Goal: Task Accomplishment & Management: Manage account settings

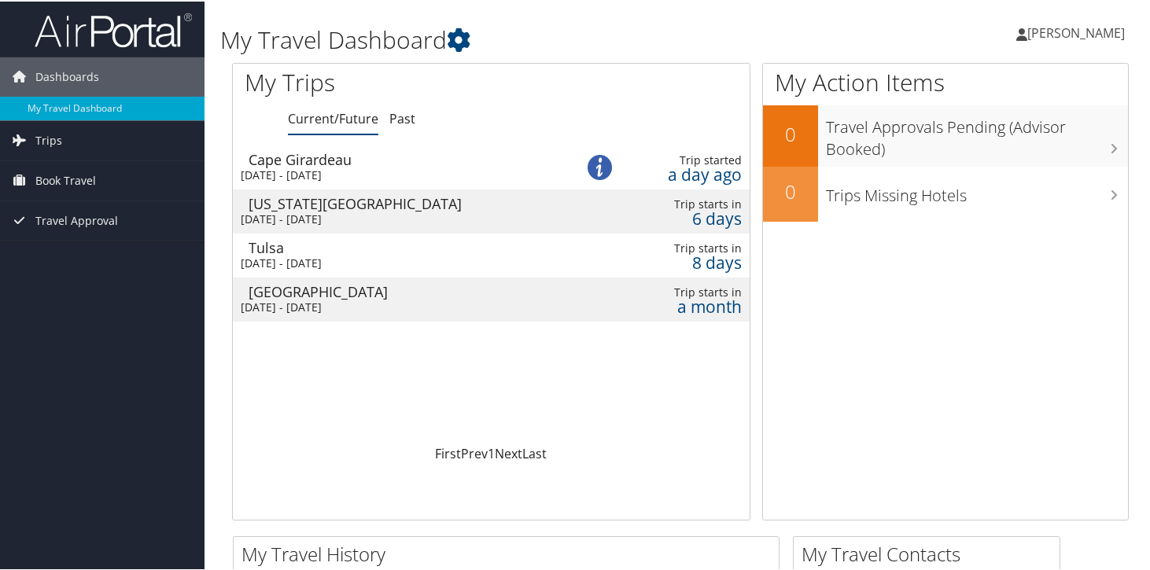
click at [397, 211] on div "Tue 9 Sep 2025 - Thu 11 Sep 2025" at bounding box center [396, 218] width 311 height 14
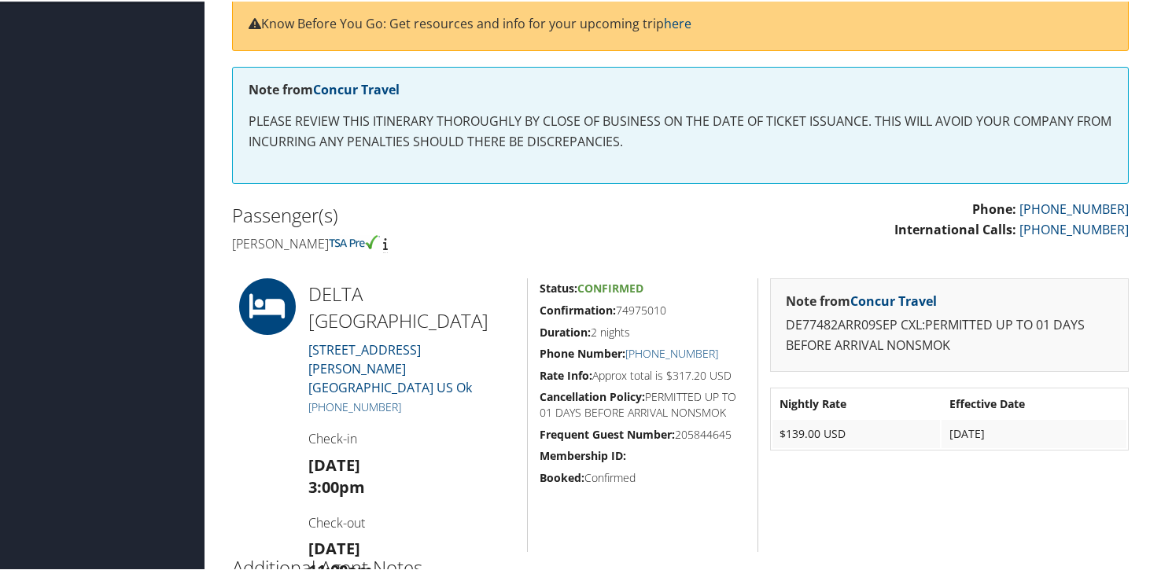
scroll to position [409, 0]
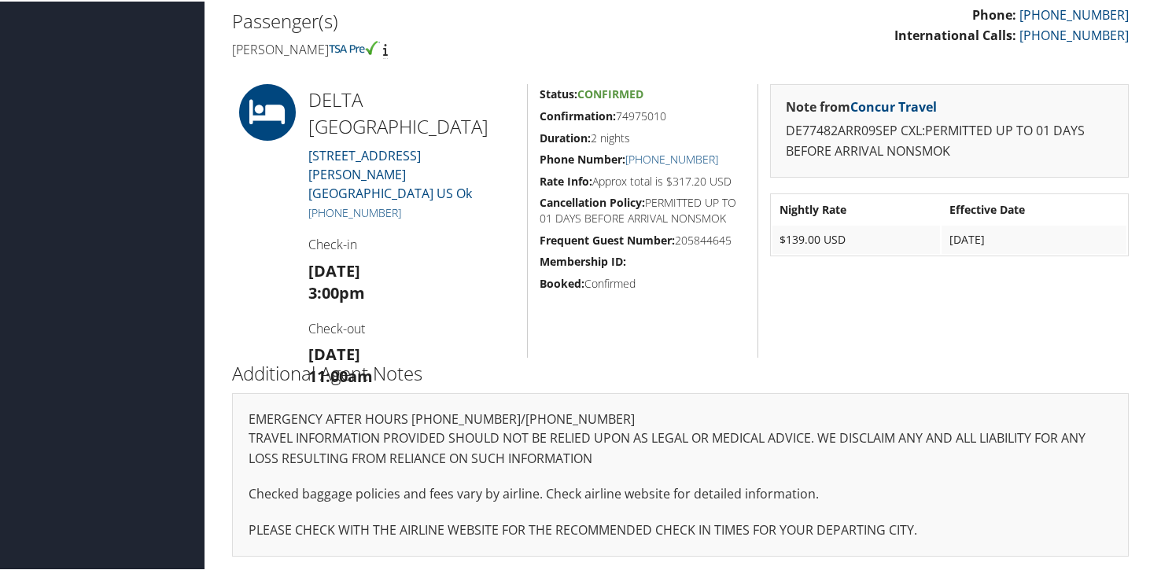
click at [739, 95] on h5 "Status: Confirmed" at bounding box center [643, 93] width 206 height 16
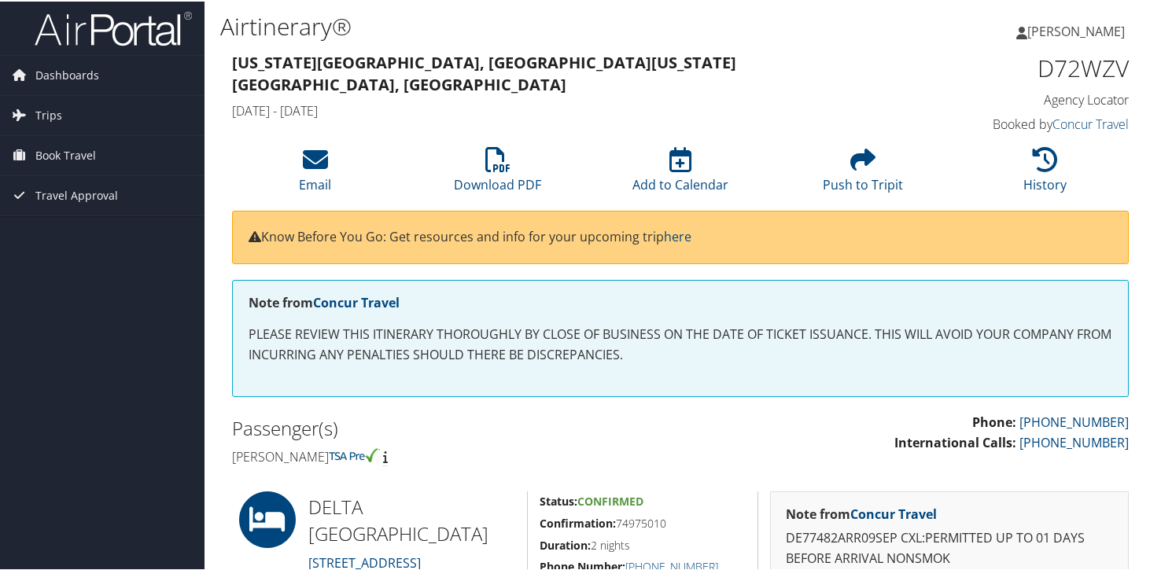
scroll to position [0, 0]
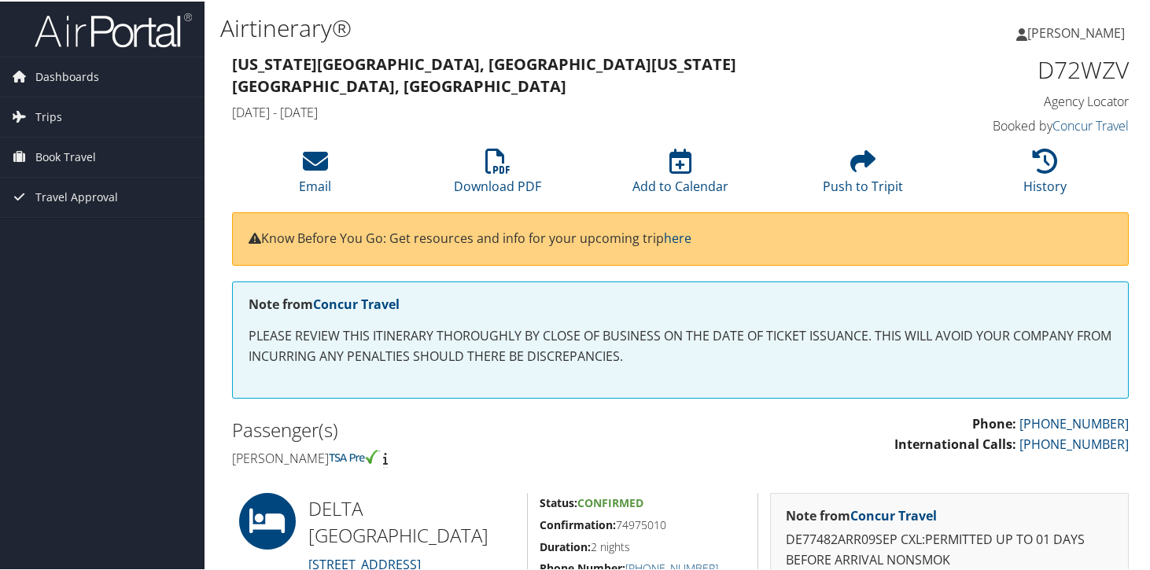
click at [305, 461] on h4 "[PERSON_NAME]" at bounding box center [450, 456] width 437 height 17
click at [48, 127] on span "Trips" at bounding box center [48, 115] width 27 height 39
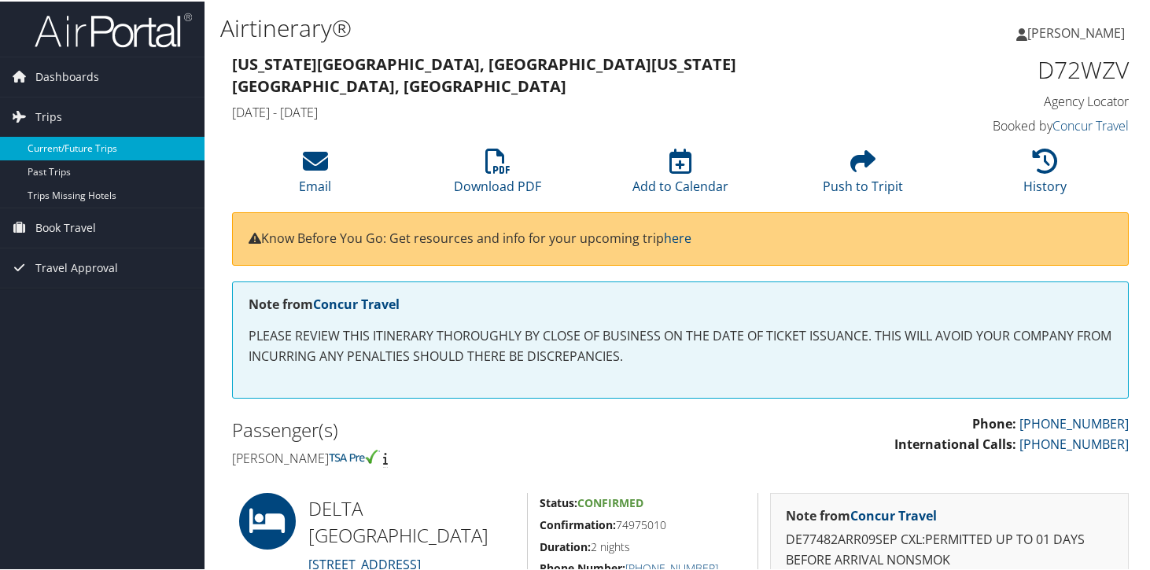
click at [67, 147] on link "Current/Future Trips" at bounding box center [102, 147] width 205 height 24
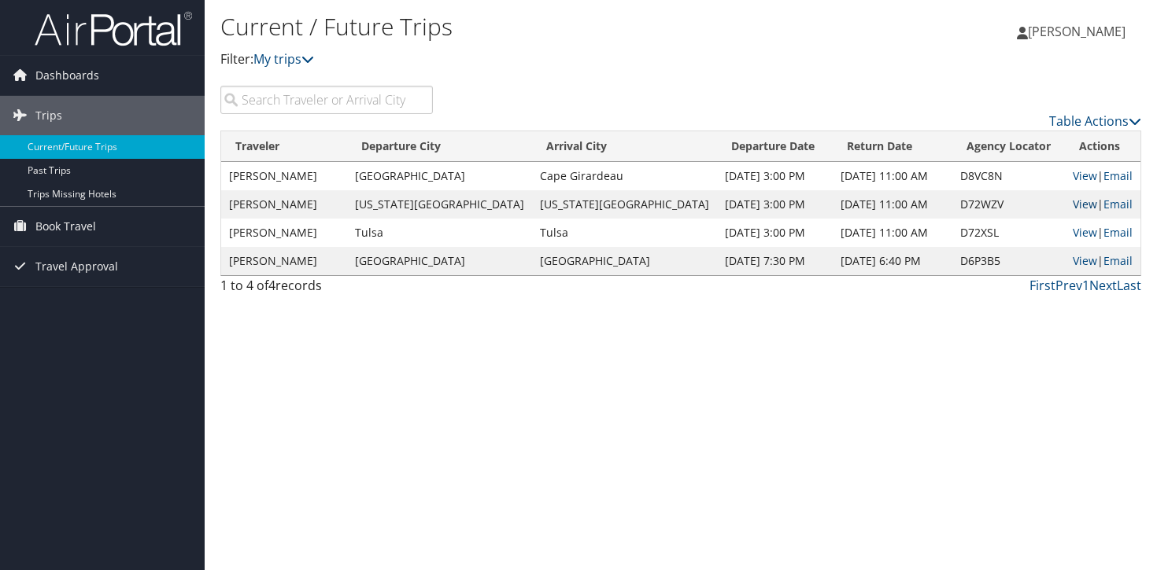
click at [1072, 208] on link "View" at bounding box center [1084, 204] width 24 height 15
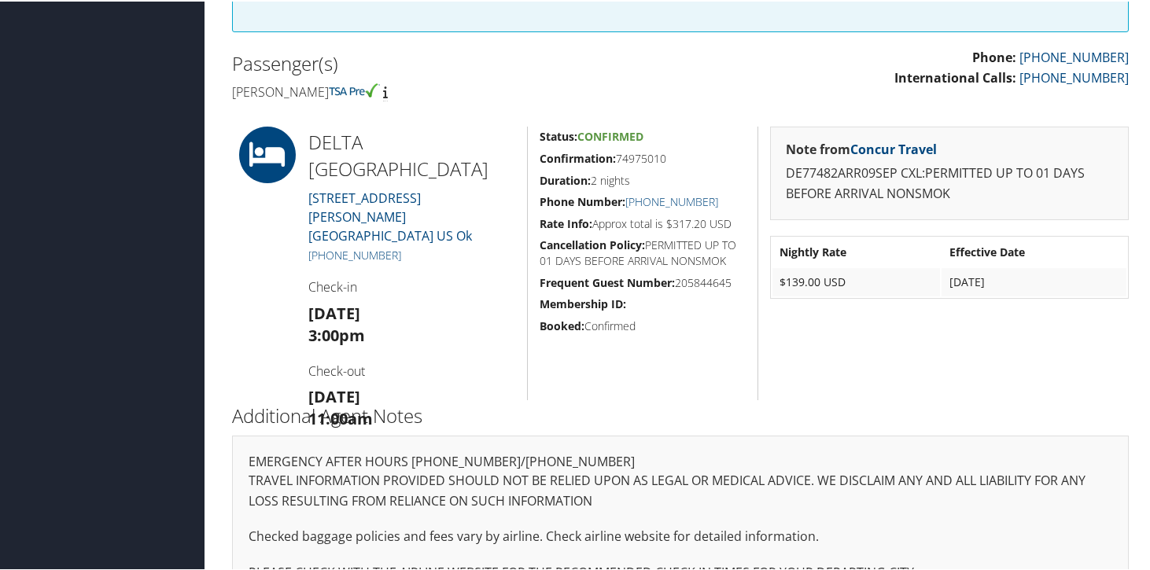
scroll to position [359, 0]
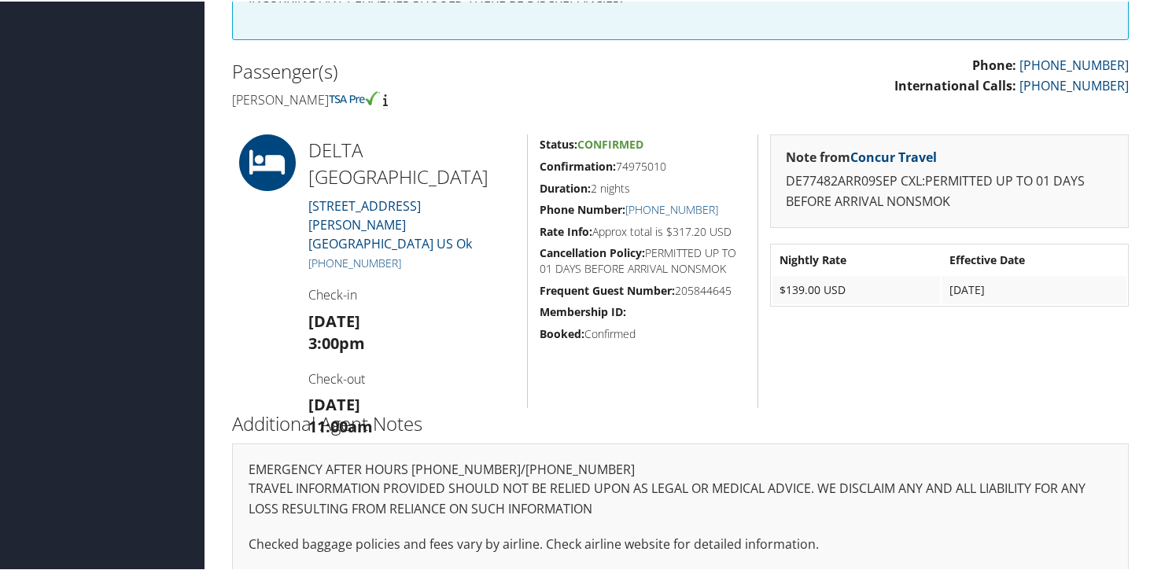
click at [926, 106] on div "Phone: [PHONE_NUMBER] International Calls: [PHONE_NUMBER]" at bounding box center [911, 82] width 460 height 56
click at [603, 146] on span "Confirmed" at bounding box center [611, 142] width 66 height 15
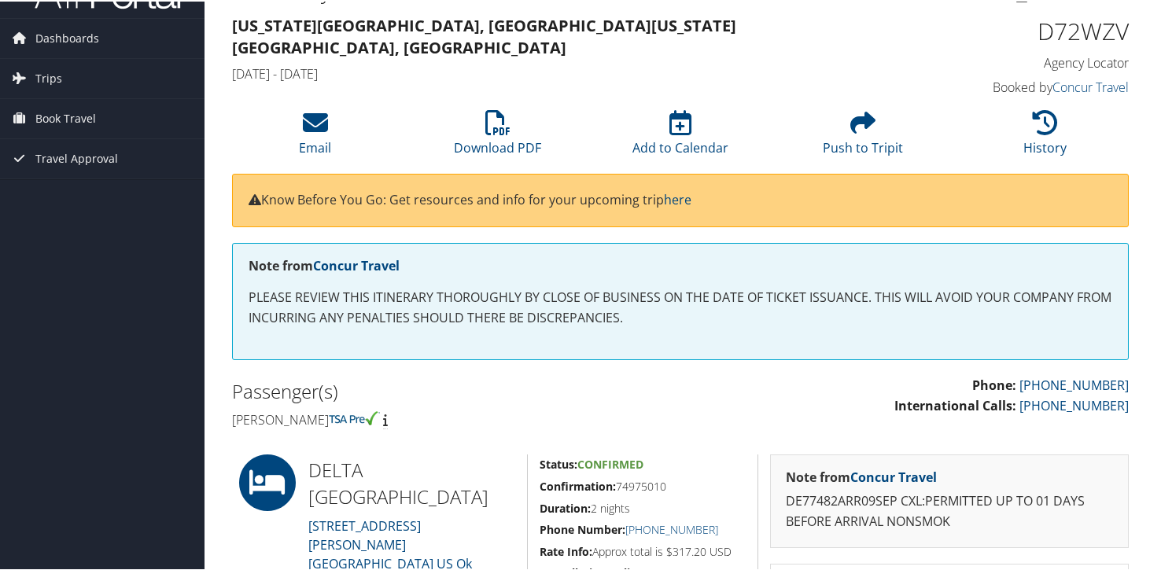
scroll to position [12, 0]
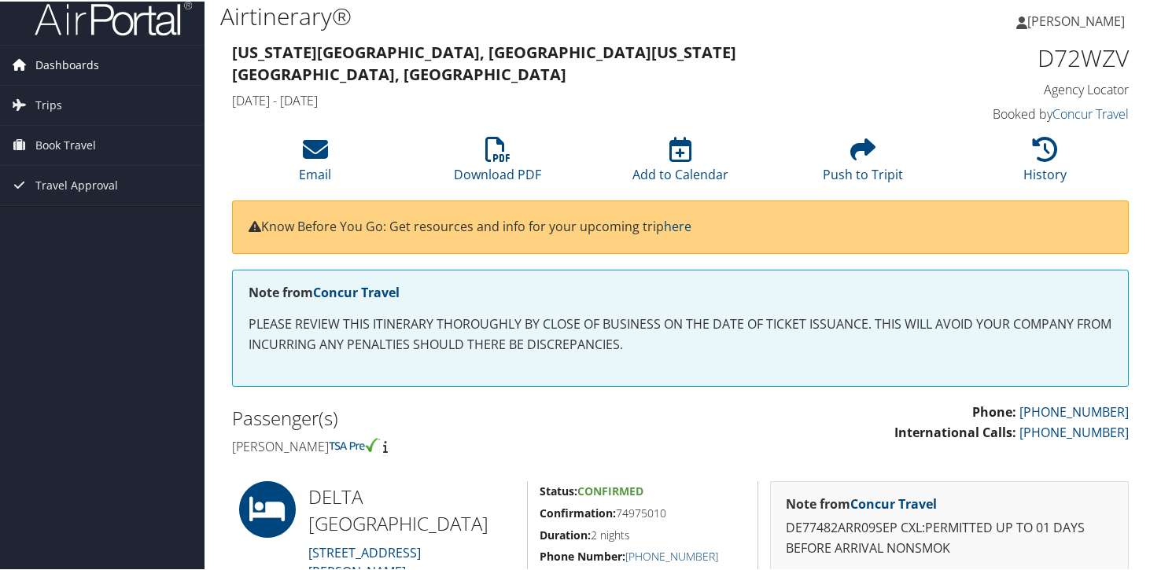
click at [70, 68] on span "Dashboards" at bounding box center [67, 63] width 64 height 39
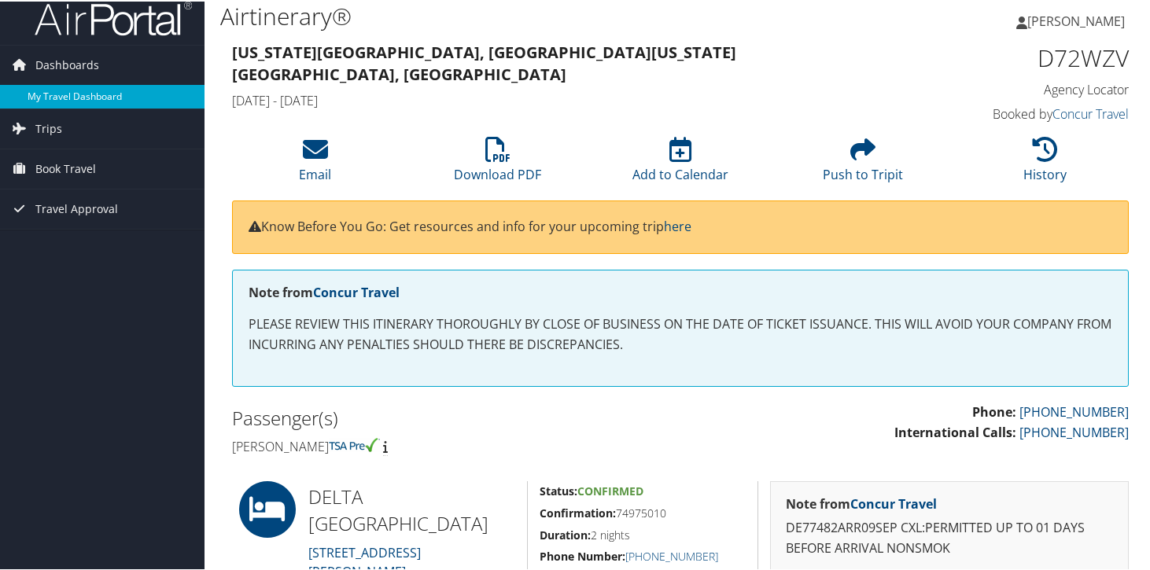
click at [75, 98] on link "My Travel Dashboard" at bounding box center [102, 95] width 205 height 24
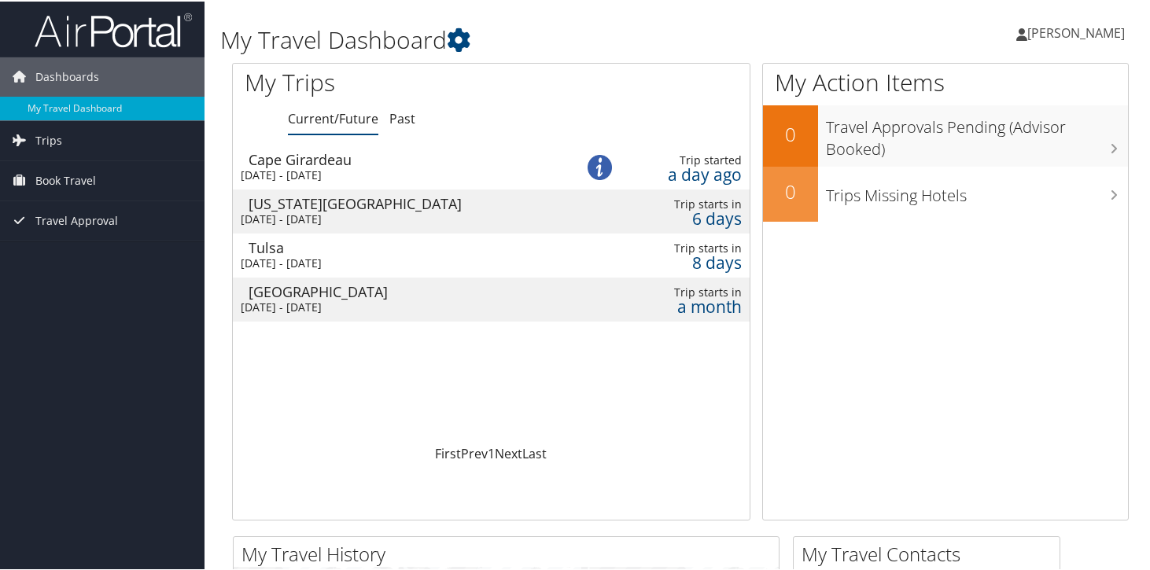
click at [348, 212] on div "Tue 9 Sep 2025 - Thu 11 Sep 2025" at bounding box center [396, 218] width 311 height 14
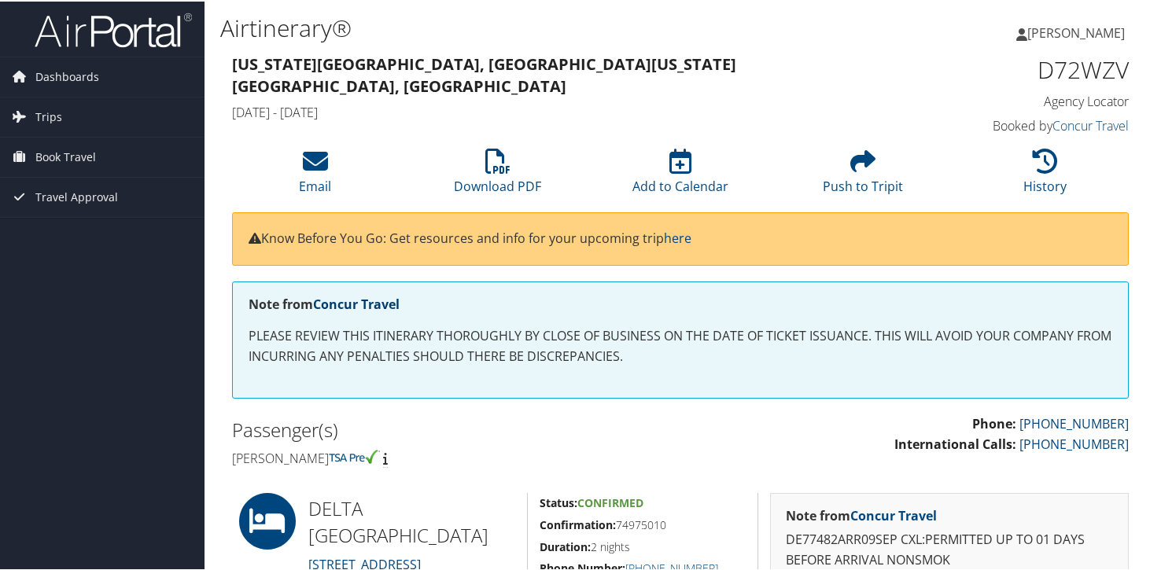
click at [350, 300] on link "Concur Travel" at bounding box center [356, 302] width 87 height 17
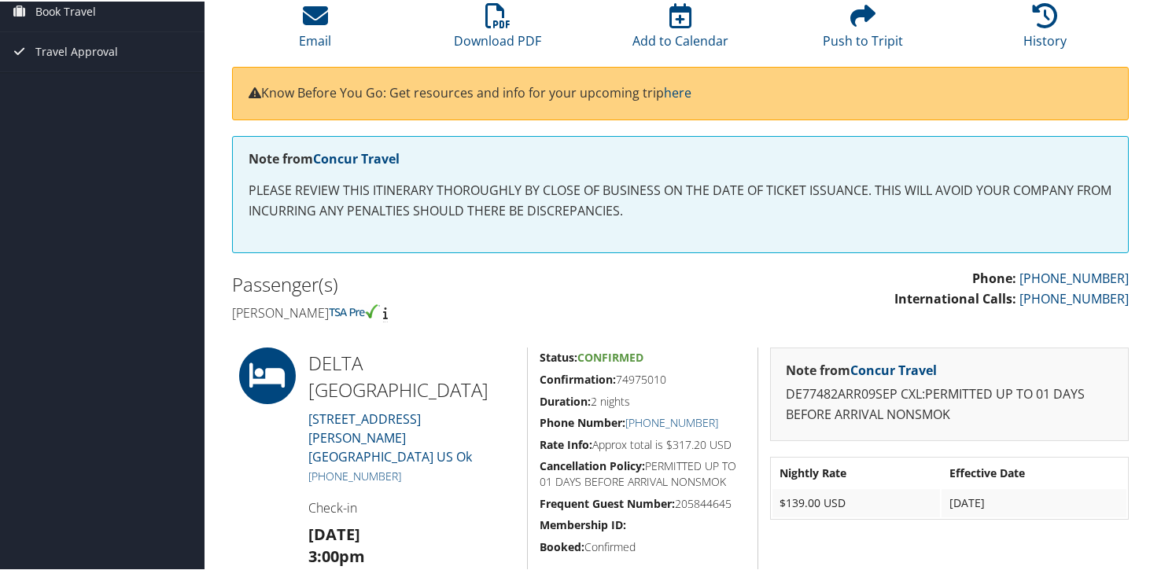
scroll to position [147, 0]
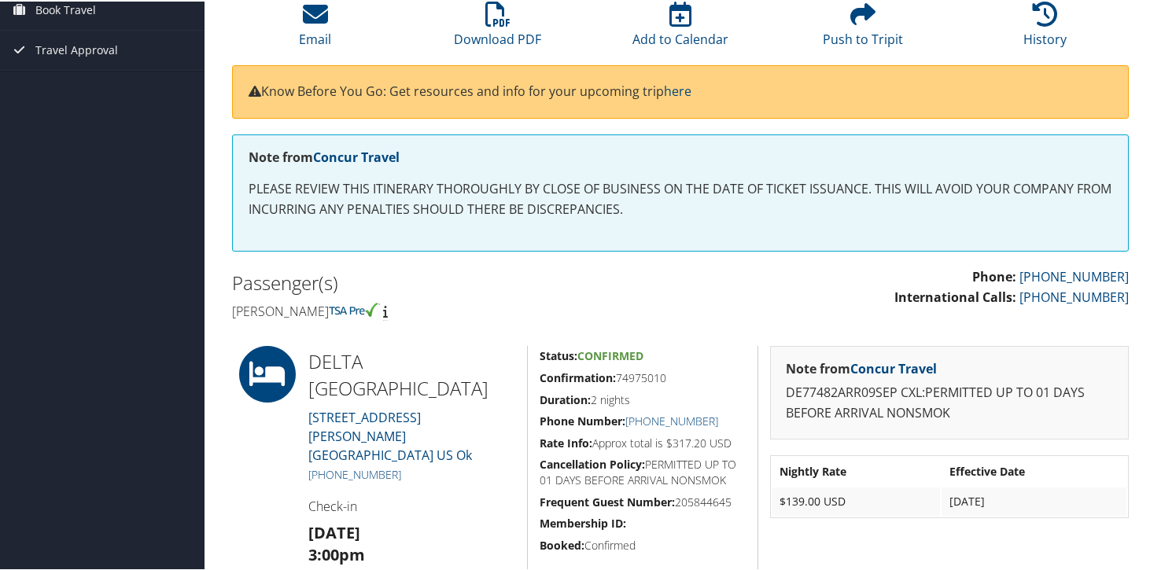
click at [280, 373] on icon at bounding box center [267, 373] width 71 height 57
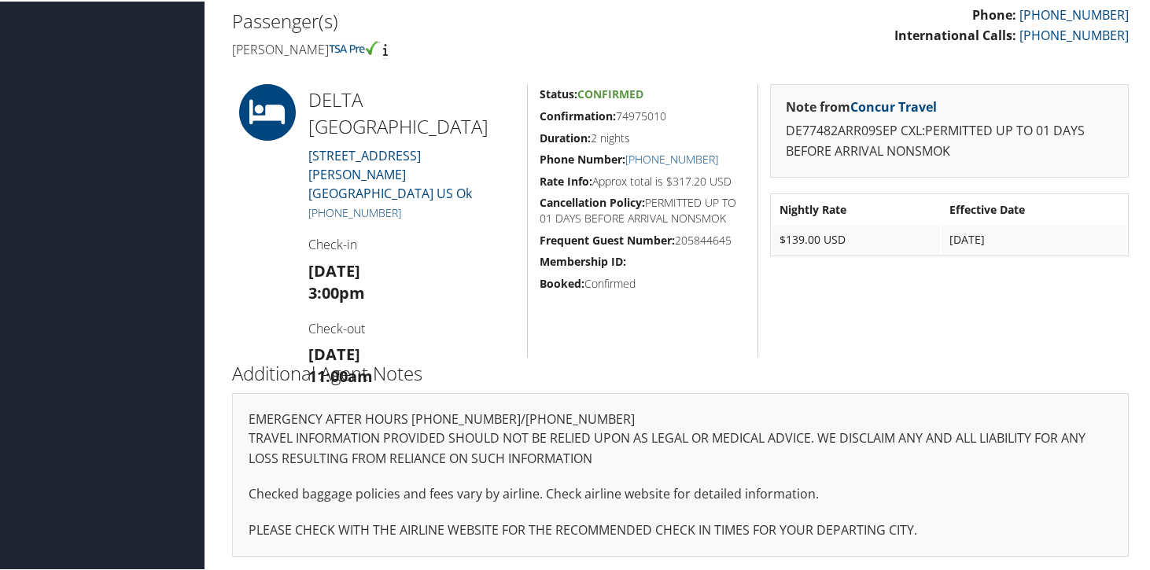
scroll to position [0, 0]
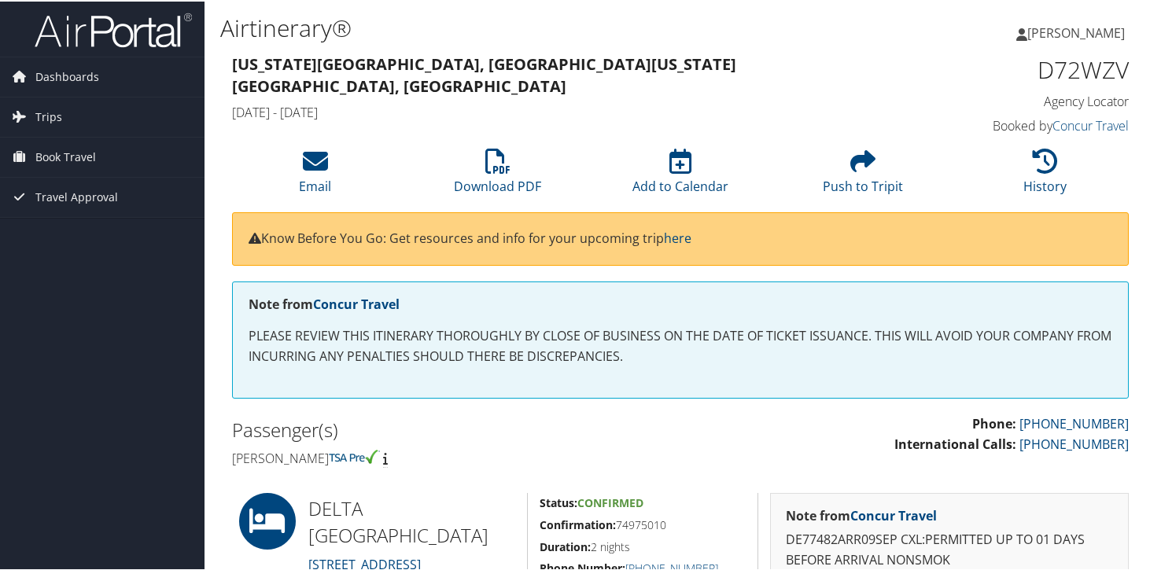
click at [1069, 66] on h1 "D72WZV" at bounding box center [1026, 68] width 207 height 33
click at [54, 114] on span "Trips" at bounding box center [48, 115] width 27 height 39
click at [65, 231] on span "Book Travel" at bounding box center [65, 226] width 61 height 39
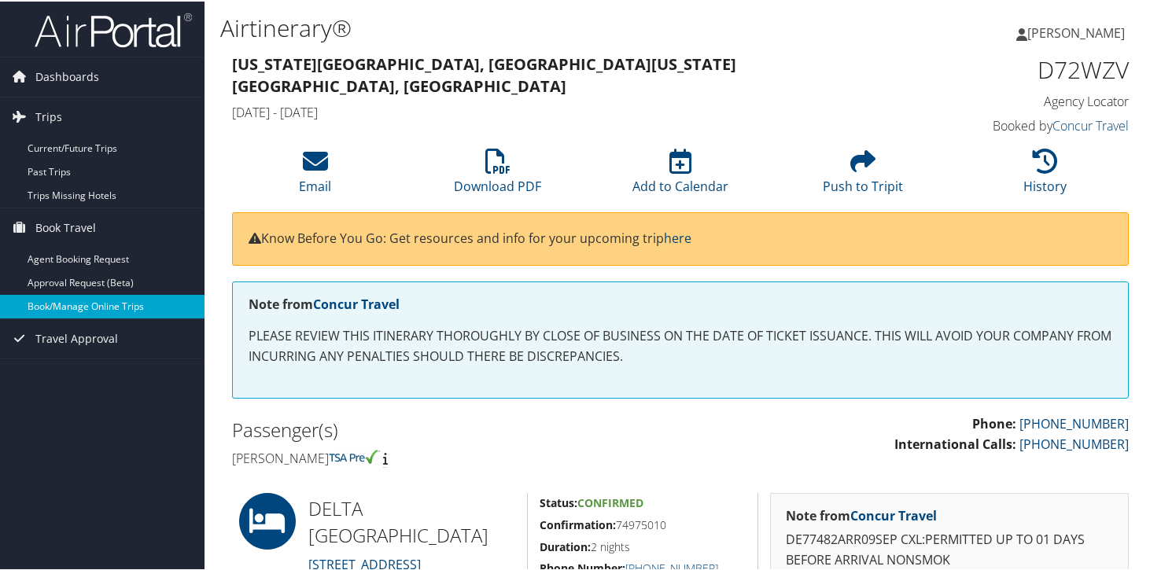
click at [83, 312] on link "Book/Manage Online Trips" at bounding box center [102, 305] width 205 height 24
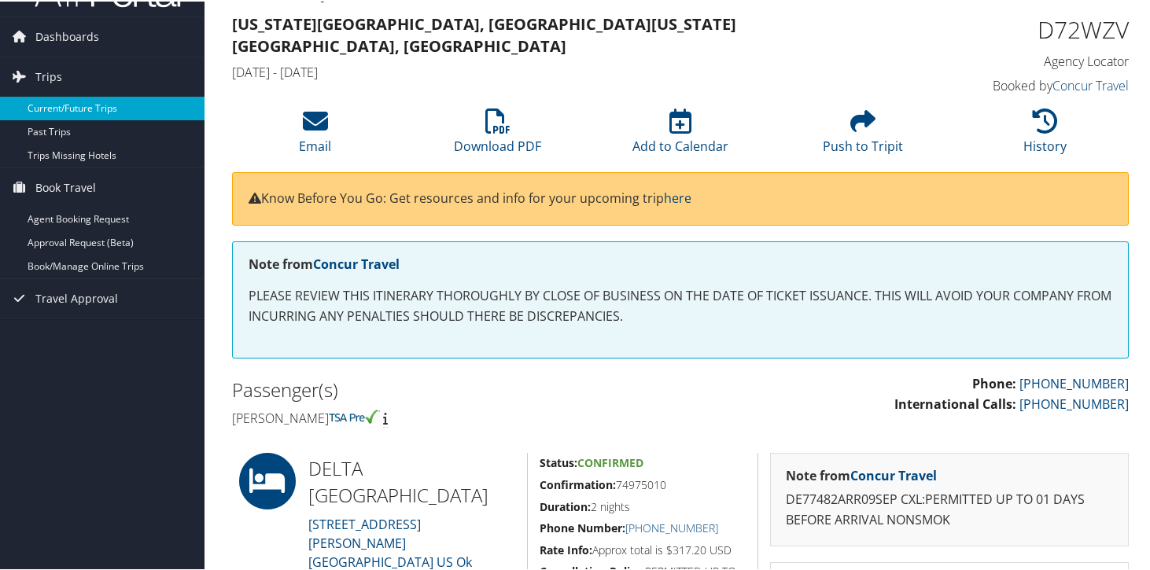
click at [97, 108] on link "Current/Future Trips" at bounding box center [102, 107] width 205 height 24
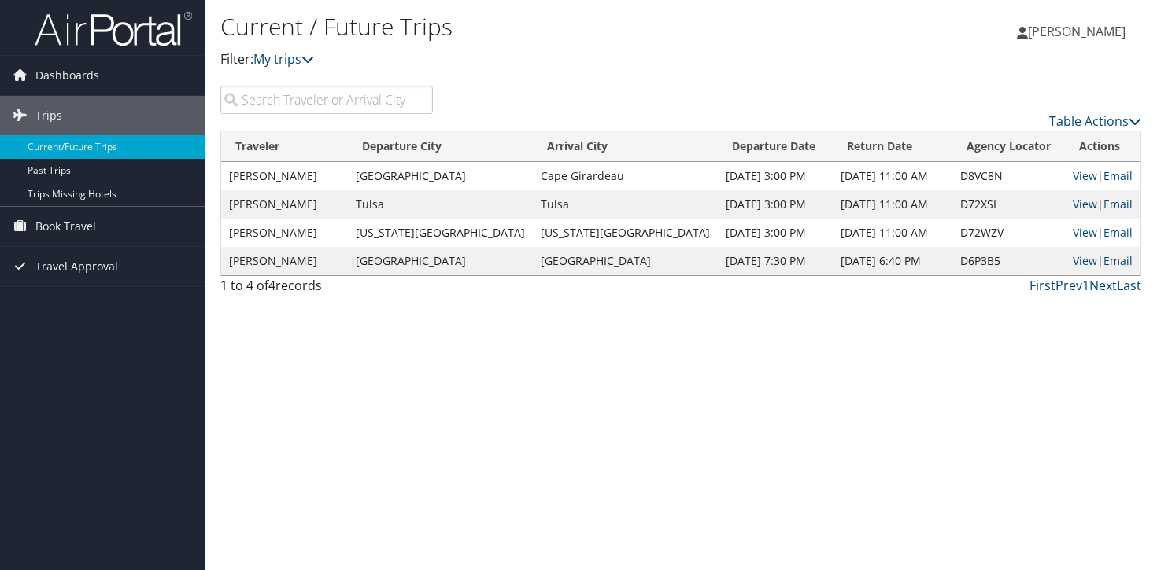
click at [412, 208] on td "Tulsa" at bounding box center [440, 204] width 185 height 28
click at [348, 209] on td "CHRISTINA LYNNE TUCK" at bounding box center [284, 204] width 127 height 28
click at [334, 203] on td "CHRISTINA LYNNE TUCK" at bounding box center [284, 204] width 127 height 28
click at [832, 201] on td "Sep 12, 2025 11:00 AM" at bounding box center [892, 204] width 120 height 28
click at [1072, 208] on link "View" at bounding box center [1084, 204] width 24 height 15
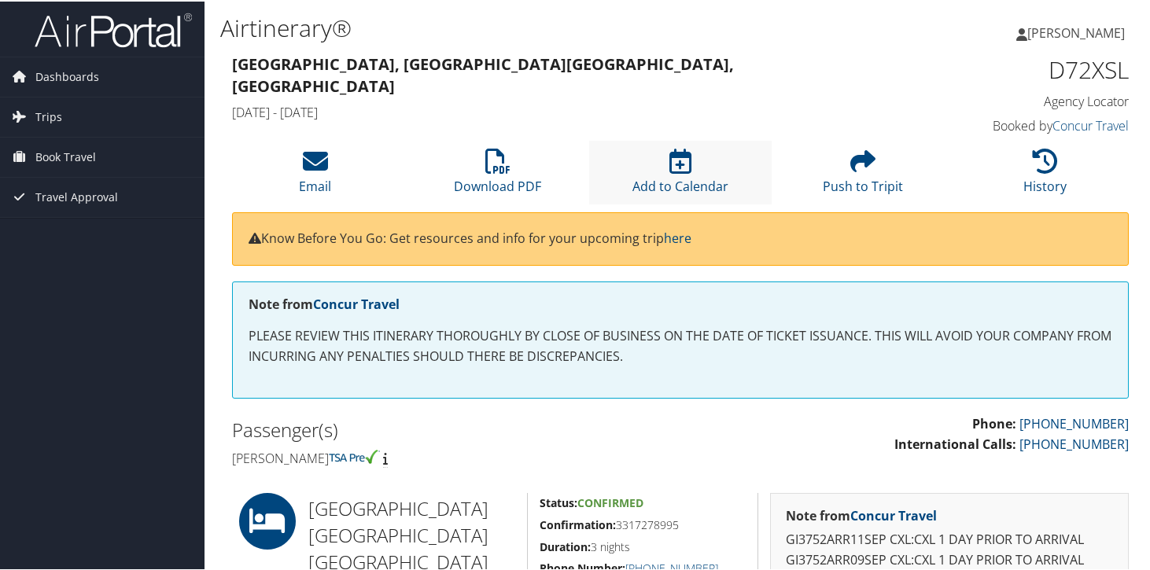
click at [689, 156] on li "Add to Calendar" at bounding box center [680, 171] width 183 height 64
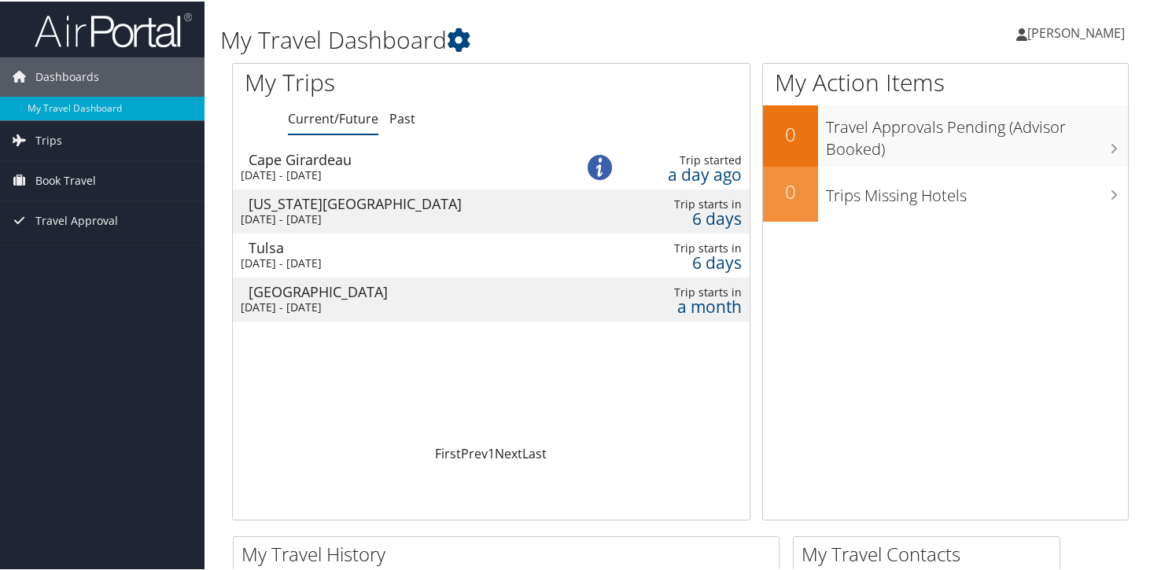
click at [412, 212] on div "[DATE] - [DATE]" at bounding box center [396, 218] width 311 height 14
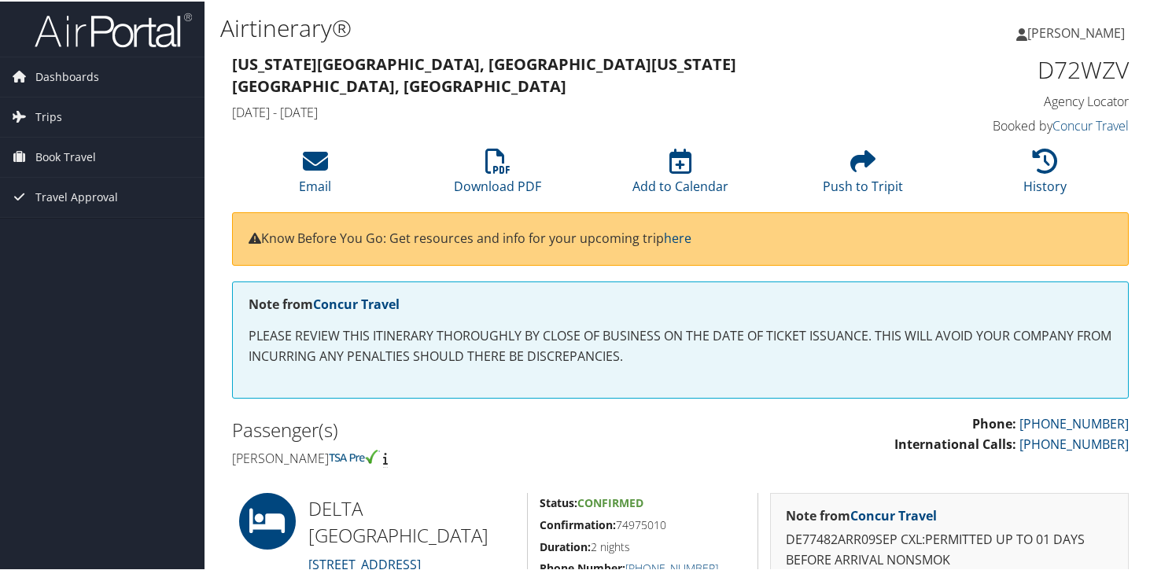
click at [359, 64] on strong "Oklahoma City, OK Oklahoma City, OK" at bounding box center [484, 73] width 504 height 43
click at [368, 62] on strong "Oklahoma City, OK Oklahoma City, OK" at bounding box center [484, 73] width 504 height 43
click at [75, 154] on span "Book Travel" at bounding box center [65, 155] width 61 height 39
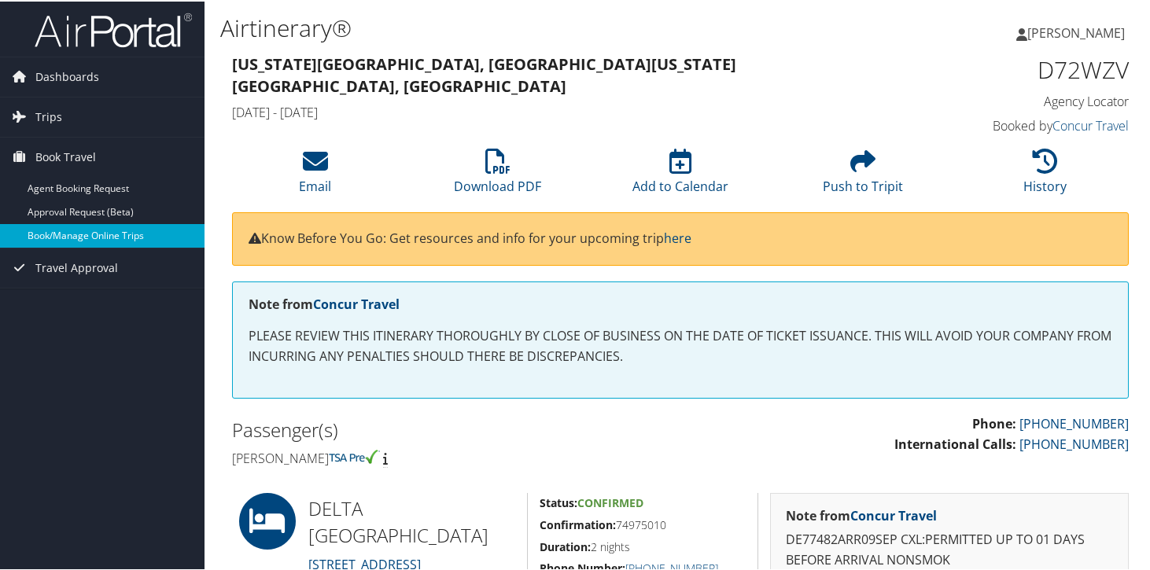
click at [89, 245] on link "Book/Manage Online Trips" at bounding box center [102, 235] width 205 height 24
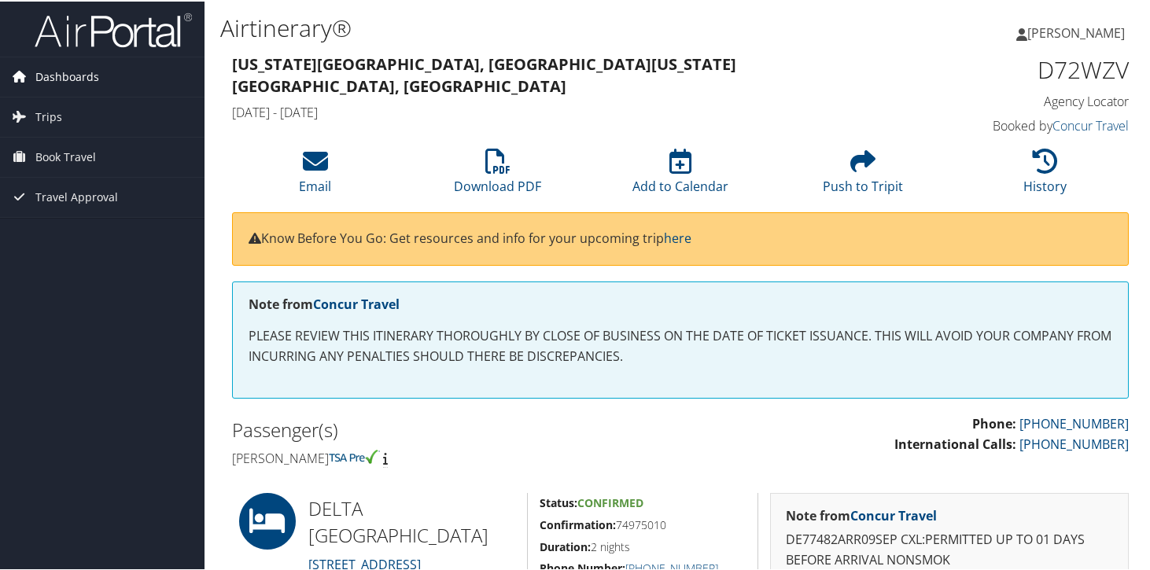
click at [68, 75] on span "Dashboards" at bounding box center [67, 75] width 64 height 39
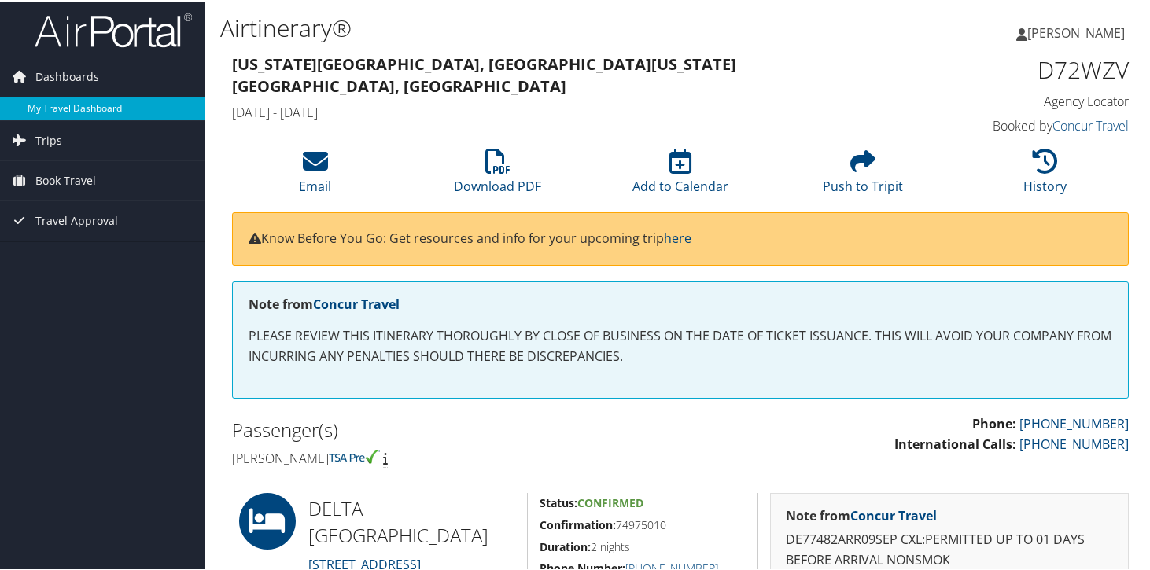
click at [72, 109] on link "My Travel Dashboard" at bounding box center [102, 107] width 205 height 24
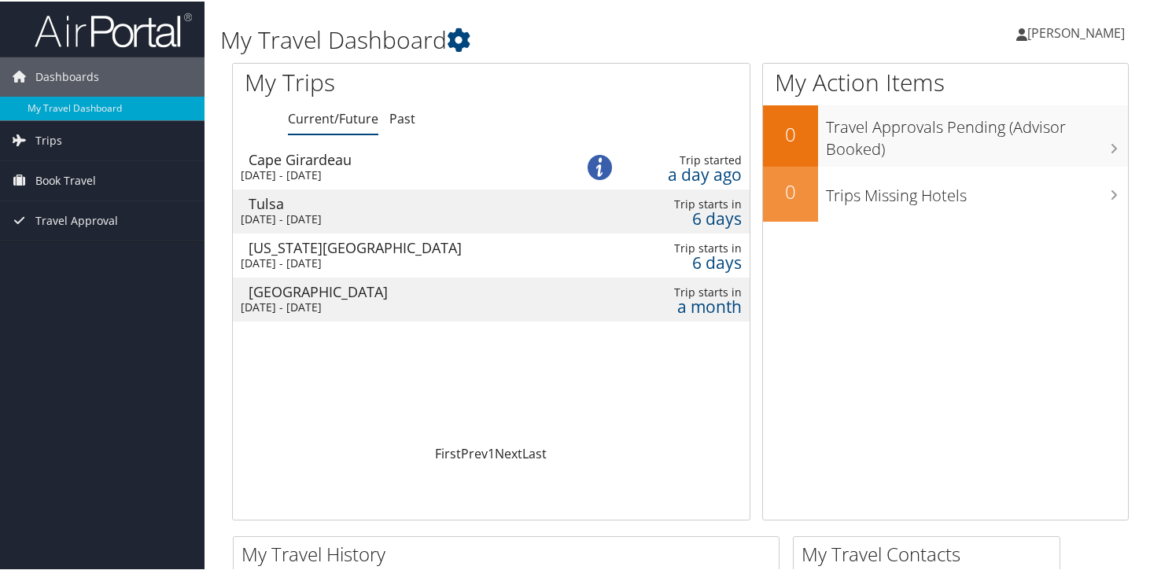
click at [368, 211] on div "[DATE] - [DATE]" at bounding box center [396, 218] width 311 height 14
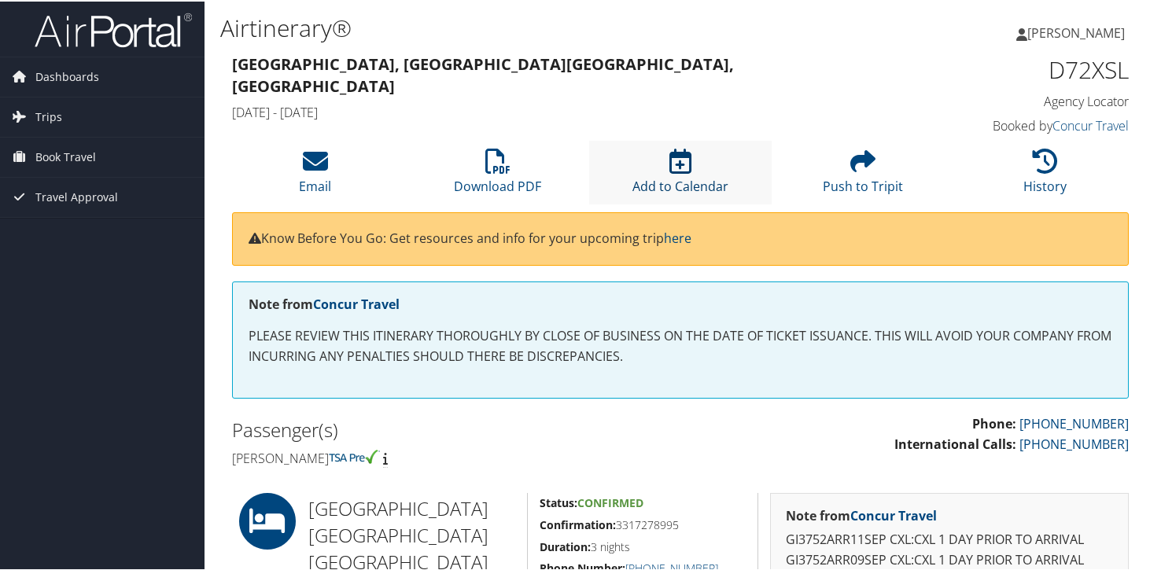
click at [677, 155] on icon at bounding box center [681, 159] width 22 height 25
click at [845, 168] on li "Push to Tripit" at bounding box center [863, 171] width 183 height 64
click at [864, 160] on icon at bounding box center [863, 159] width 25 height 25
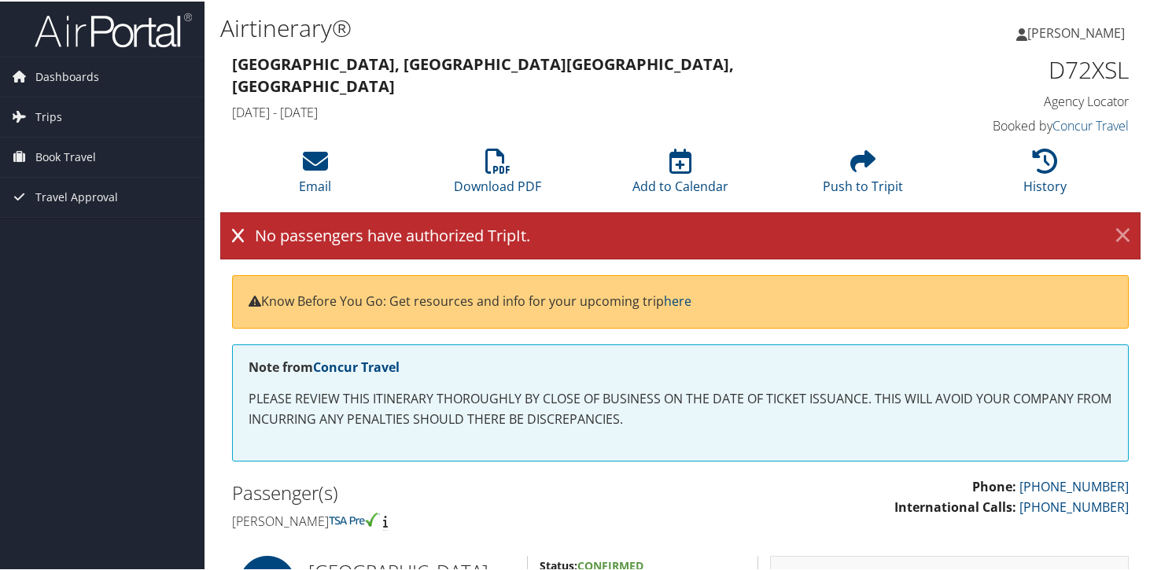
click at [1116, 227] on link "×" at bounding box center [1123, 234] width 28 height 31
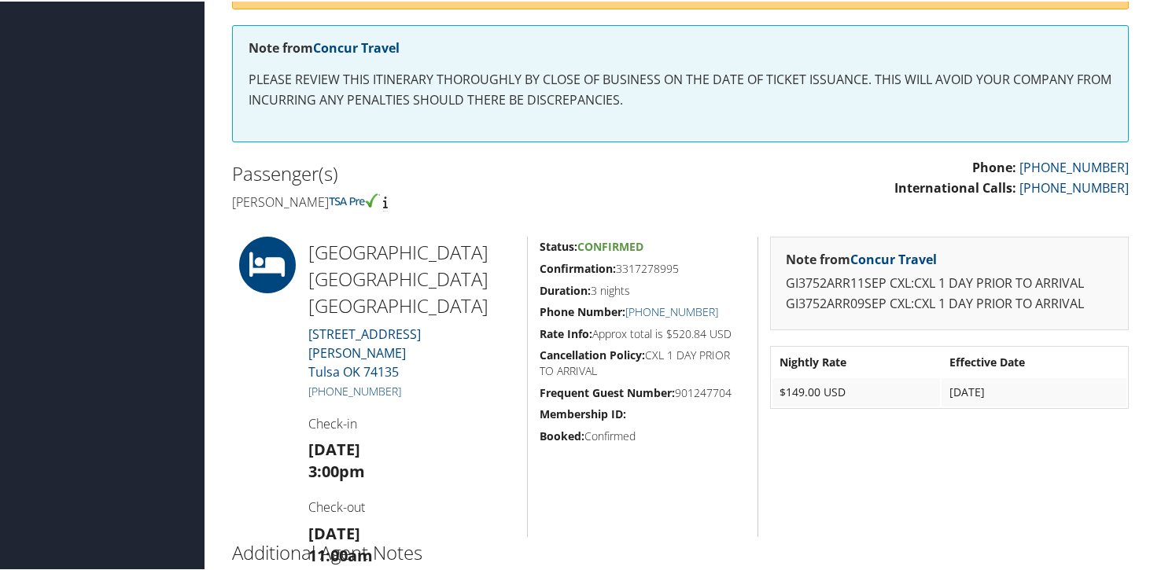
scroll to position [249, 0]
